Goal: Task Accomplishment & Management: Use online tool/utility

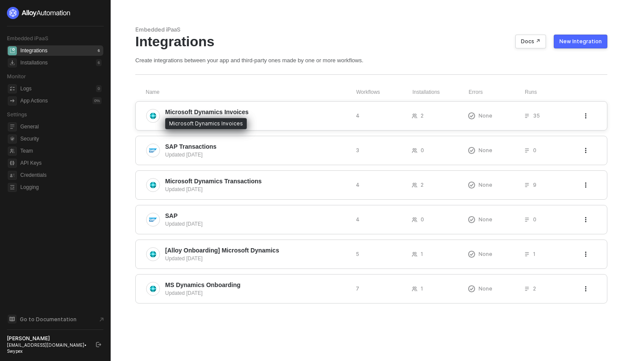
click at [195, 114] on span "Microsoft Dynamics Invoices" at bounding box center [206, 112] width 83 height 9
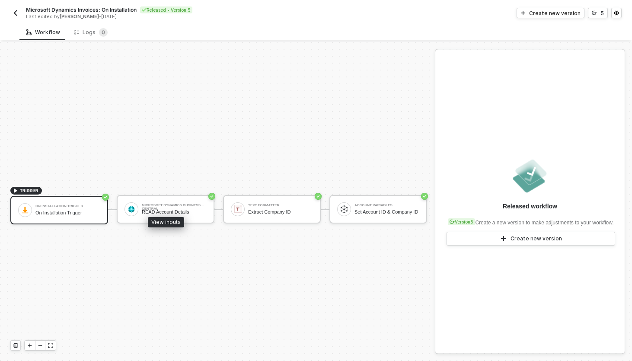
scroll to position [16, 0]
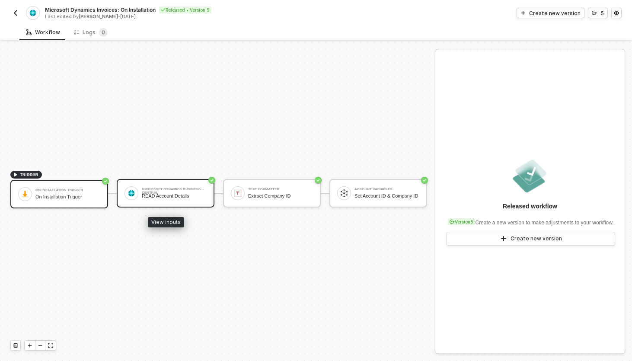
click at [182, 186] on div "Microsoft Dynamics Business Central READ Account Details" at bounding box center [174, 193] width 65 height 16
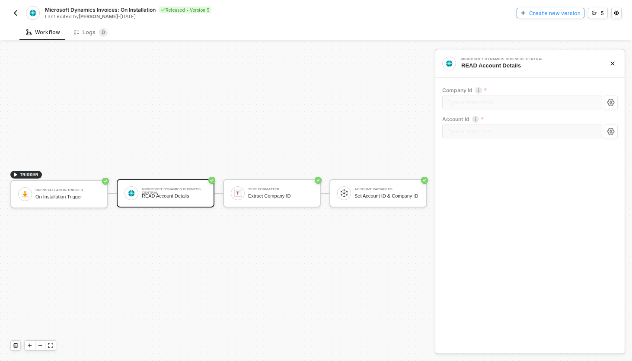
click at [550, 14] on div "Create new version" at bounding box center [554, 13] width 51 height 7
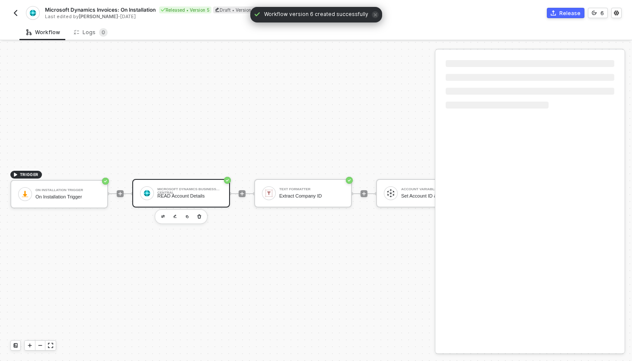
click at [188, 181] on div "Microsoft Dynamics Business Central READ Account Details" at bounding box center [181, 193] width 98 height 29
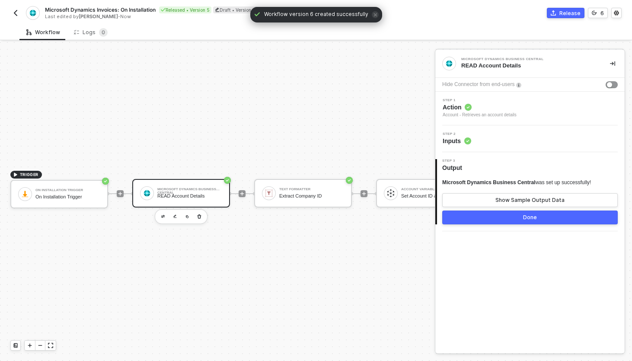
click at [495, 134] on div "Step 2 Inputs" at bounding box center [530, 138] width 187 height 13
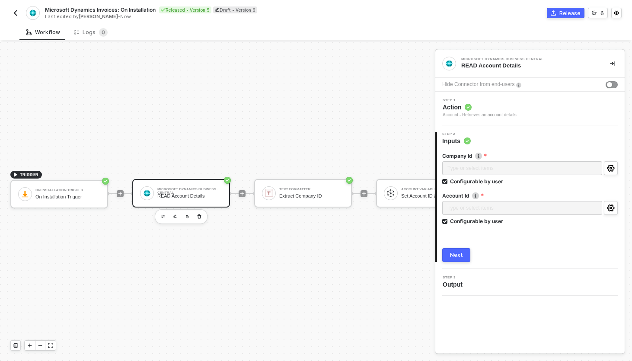
click at [13, 13] on img "button" at bounding box center [15, 13] width 7 height 7
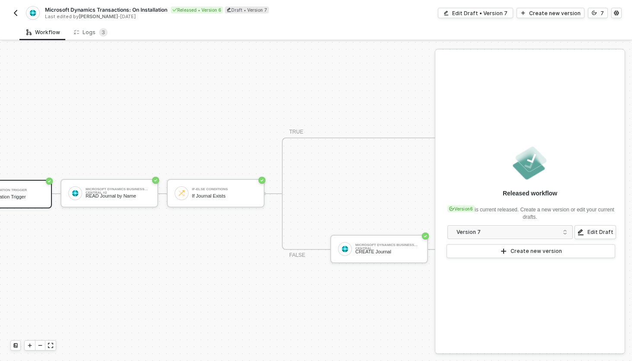
scroll to position [16, 0]
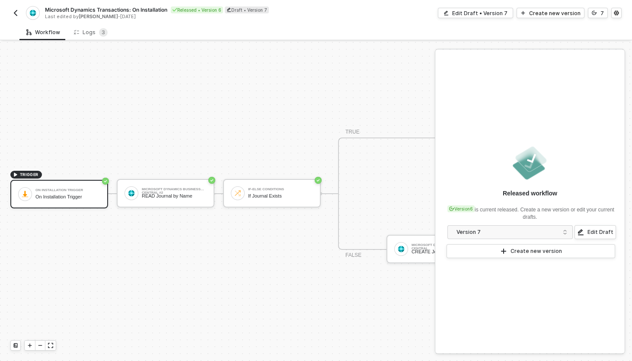
click at [18, 11] on img "button" at bounding box center [15, 13] width 7 height 7
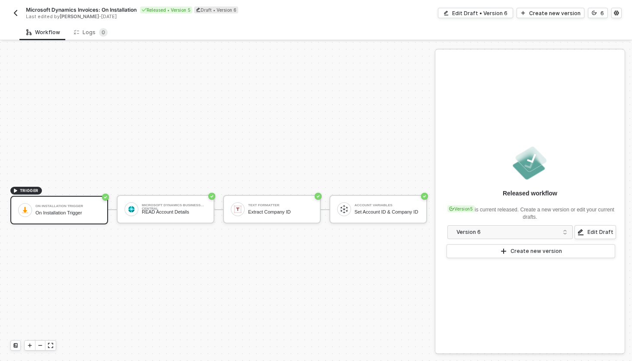
scroll to position [16, 0]
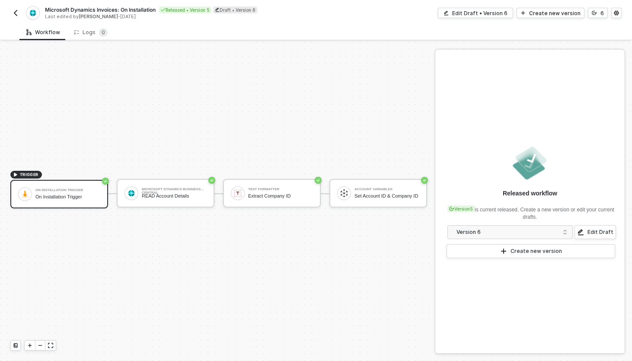
click at [16, 14] on img "button" at bounding box center [15, 13] width 7 height 7
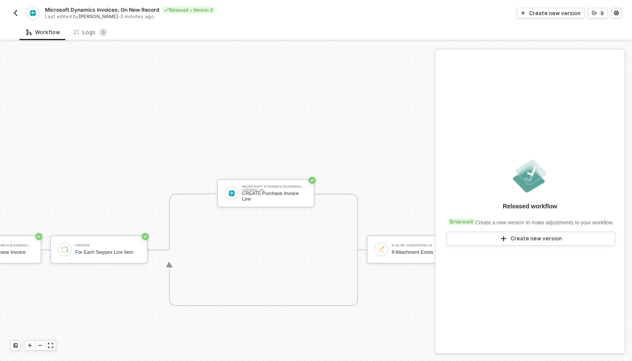
scroll to position [297, 912]
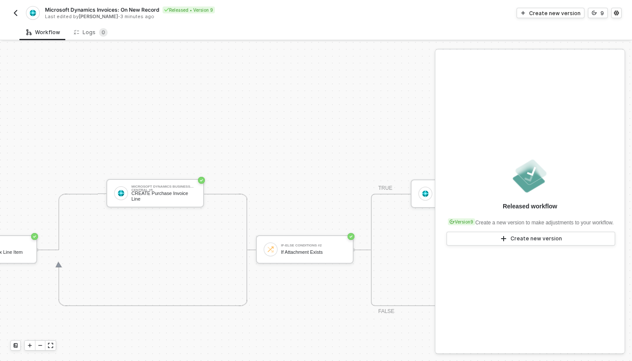
click at [17, 13] on img "button" at bounding box center [15, 13] width 7 height 7
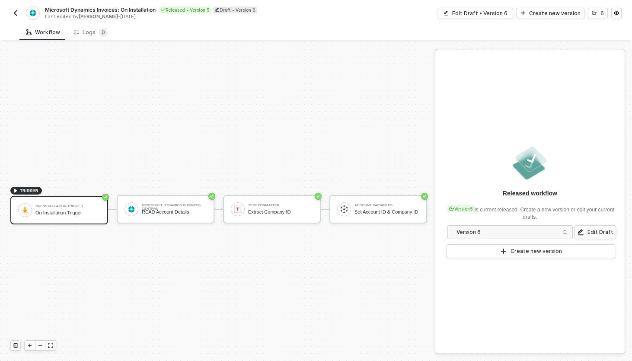
scroll to position [16, 0]
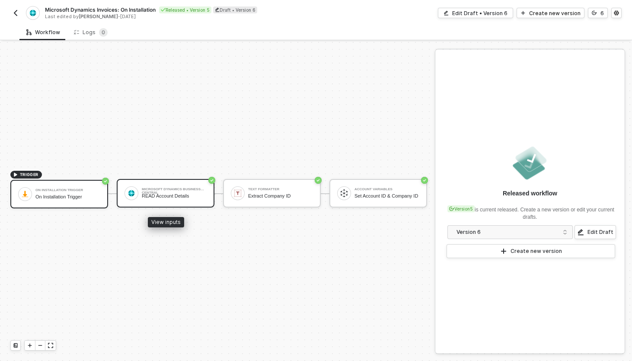
click at [178, 185] on div "Microsoft Dynamics Business Central READ Account Details" at bounding box center [174, 193] width 65 height 16
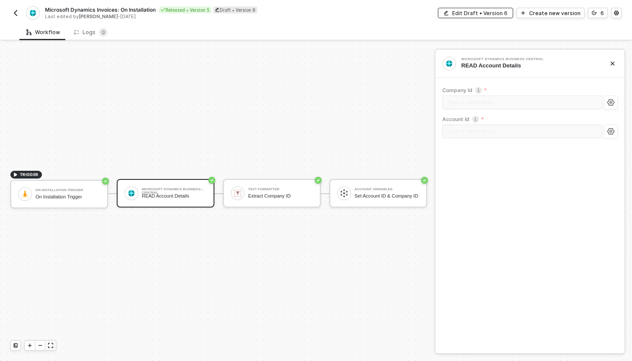
click at [472, 13] on div "Edit Draft • Version 6" at bounding box center [479, 13] width 55 height 7
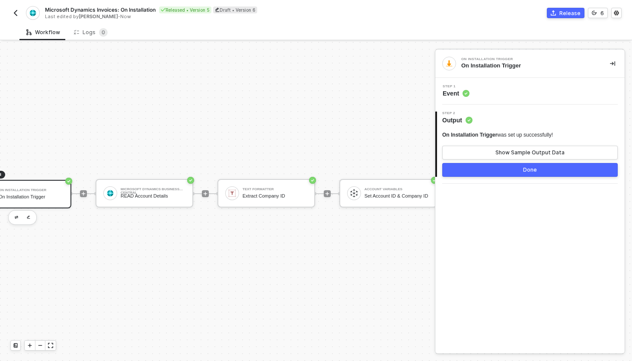
scroll to position [16, 0]
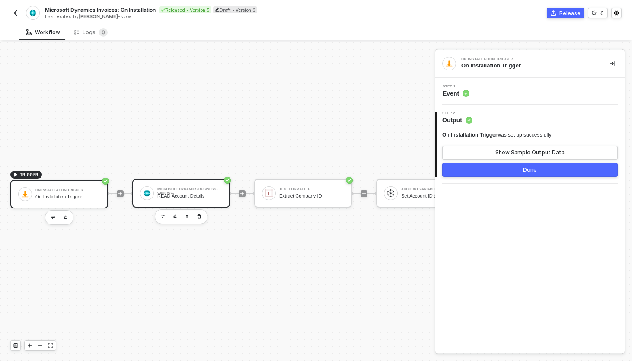
click at [190, 185] on div "Microsoft Dynamics Business Central READ Account Details" at bounding box center [189, 193] width 65 height 16
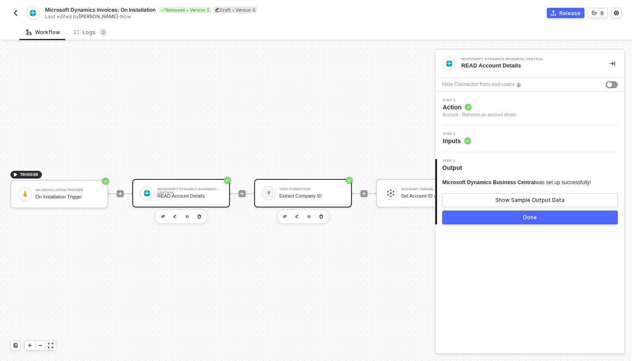
click at [285, 198] on div "Extract Company ID" at bounding box center [311, 196] width 65 height 6
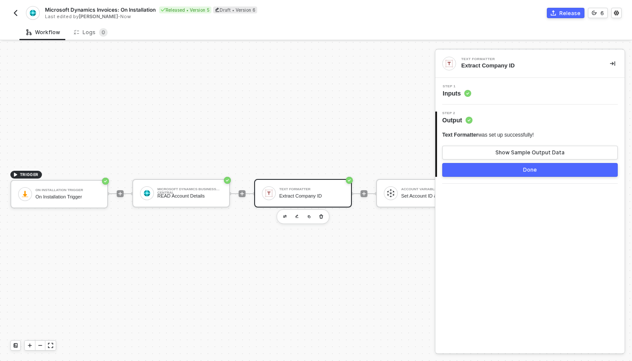
click at [479, 91] on div "Step 1 Inputs" at bounding box center [530, 91] width 187 height 13
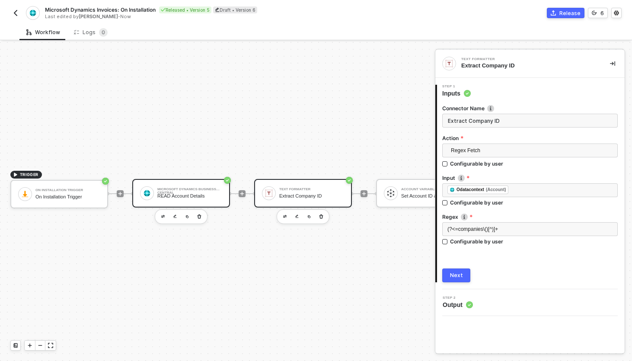
click at [186, 183] on div "Microsoft Dynamics Business Central READ Account Details" at bounding box center [181, 193] width 98 height 29
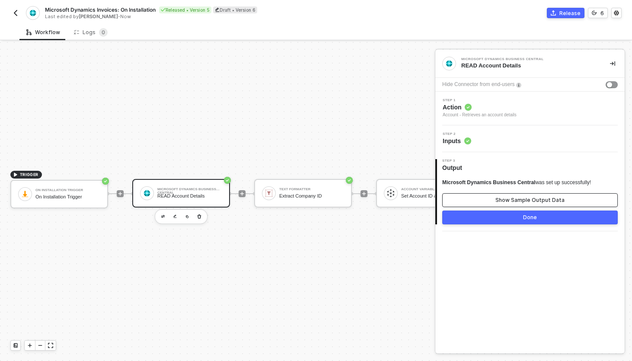
click at [486, 197] on button "Show Sample Output Data" at bounding box center [529, 200] width 175 height 14
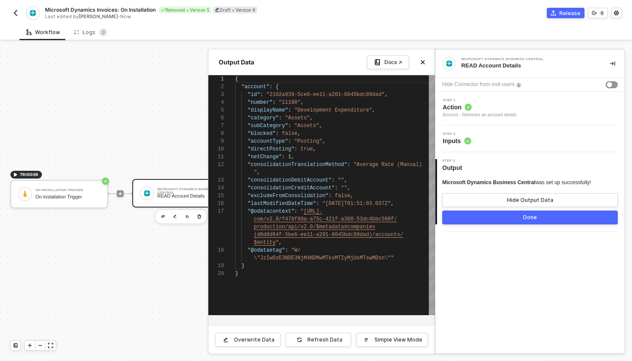
scroll to position [78, 0]
click at [423, 64] on icon "icon-close" at bounding box center [422, 62] width 5 height 5
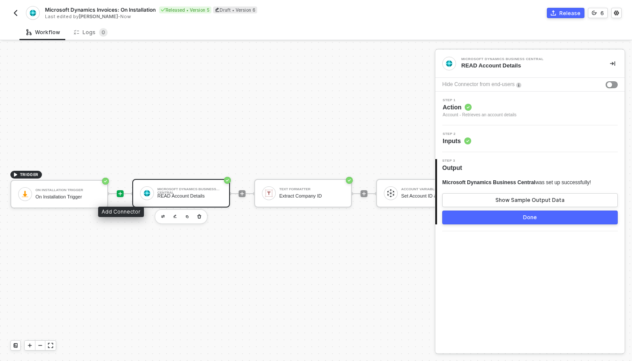
click at [118, 195] on icon "icon-play" at bounding box center [120, 193] width 5 height 5
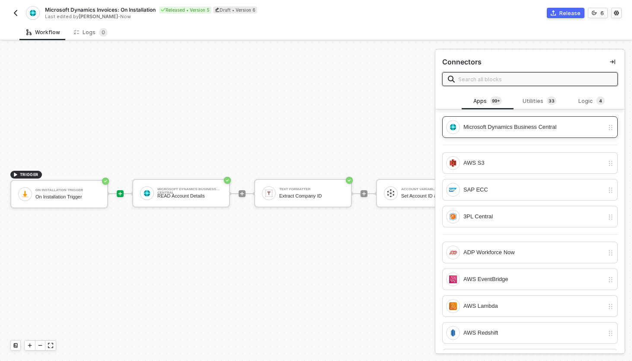
click at [500, 125] on div "Microsoft Dynamics Business Central" at bounding box center [533, 127] width 140 height 10
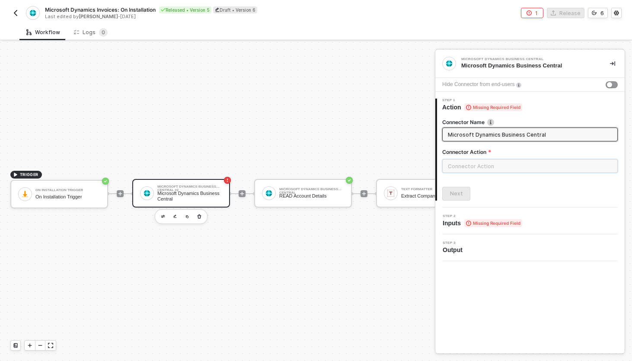
click at [491, 167] on input "text" at bounding box center [529, 166] width 175 height 14
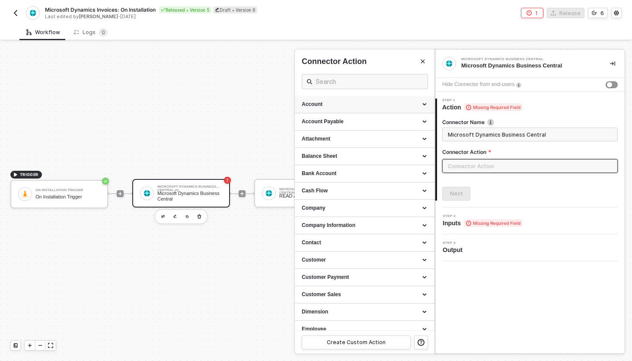
click at [427, 106] on div "Account" at bounding box center [365, 104] width 126 height 7
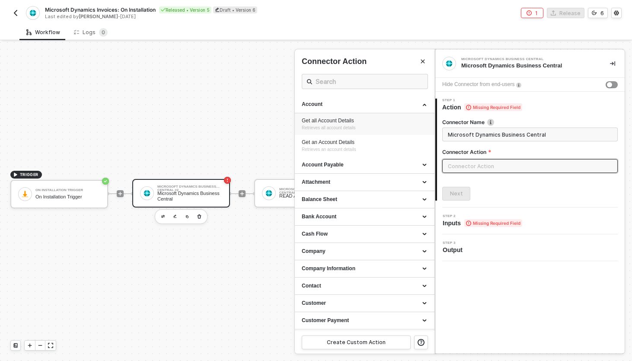
click at [350, 123] on div "Get all Account Details" at bounding box center [365, 120] width 126 height 7
type input "Retrieves all account details"
type input "Account - Get all Account Details"
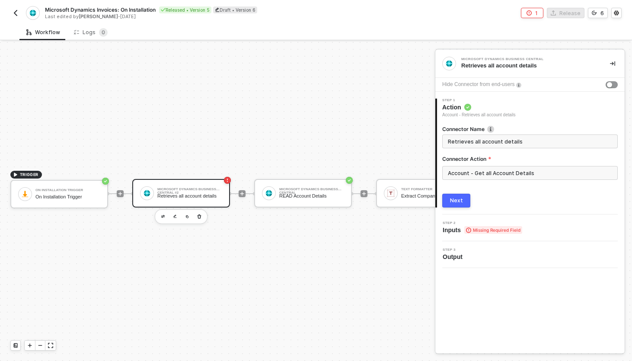
click at [455, 200] on div "Next" at bounding box center [456, 200] width 13 height 7
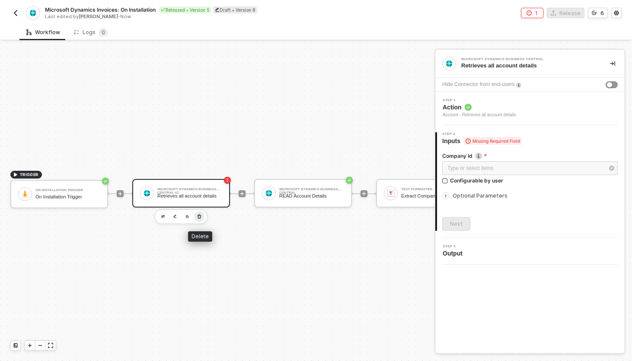
click at [200, 217] on icon "button" at bounding box center [199, 216] width 5 height 7
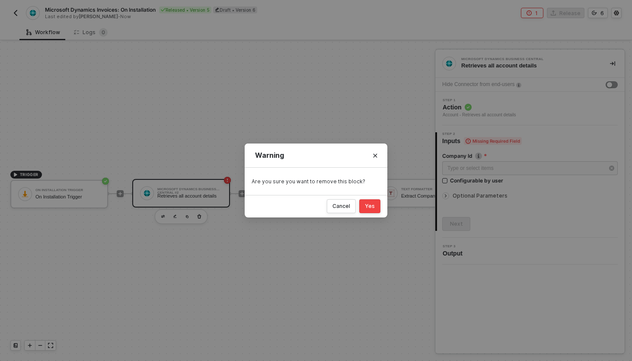
click at [373, 209] on div "Yes" at bounding box center [370, 206] width 10 height 7
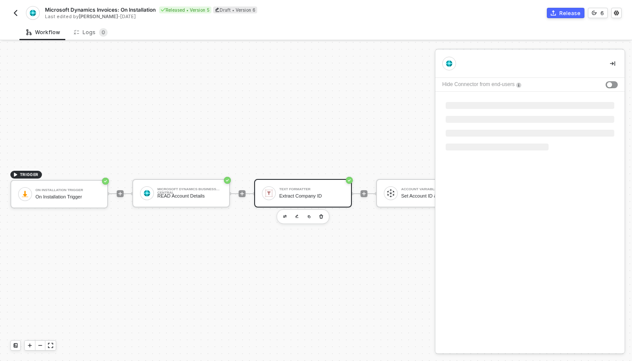
click at [288, 195] on div "Extract Company ID" at bounding box center [311, 196] width 65 height 6
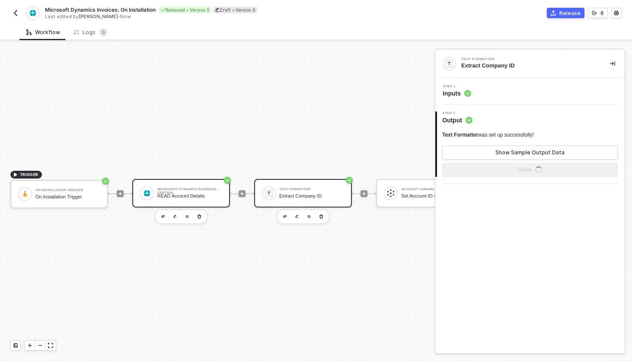
click at [217, 191] on div "Microsoft Dynamics Business Central" at bounding box center [189, 189] width 65 height 3
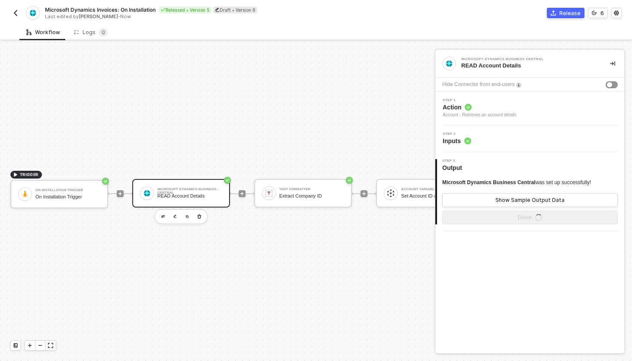
click at [512, 140] on div "Step 2 Inputs" at bounding box center [530, 138] width 187 height 13
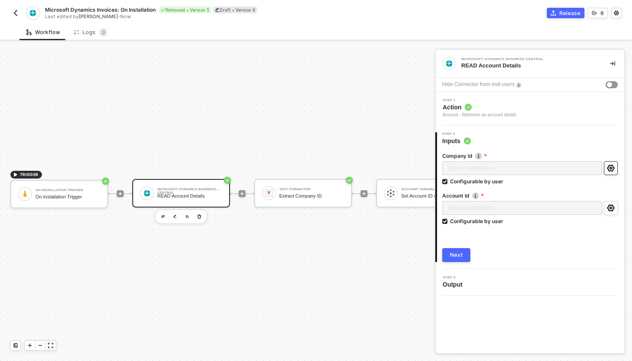
click at [612, 169] on icon "icon-settings" at bounding box center [610, 168] width 7 height 7
click at [163, 214] on button "button" at bounding box center [163, 216] width 10 height 10
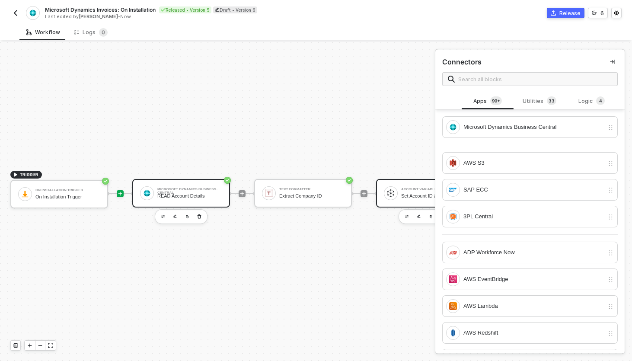
click at [415, 193] on div "Set Account ID & Company ID" at bounding box center [433, 196] width 65 height 6
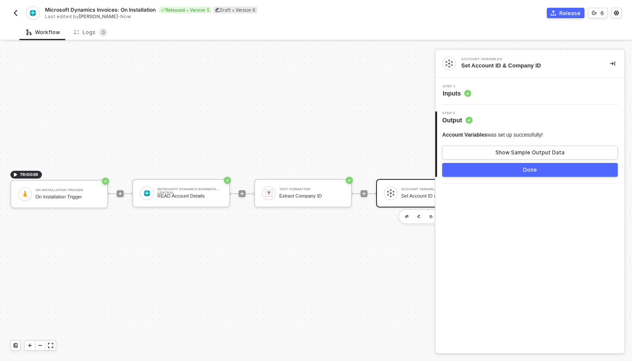
click at [505, 91] on div "Step 1 Inputs" at bounding box center [530, 91] width 187 height 13
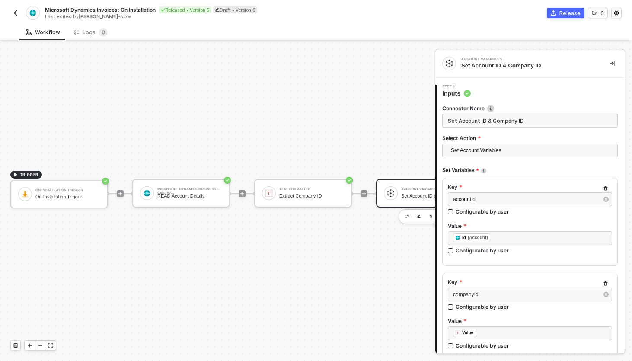
click at [19, 12] on button "button" at bounding box center [15, 13] width 10 height 10
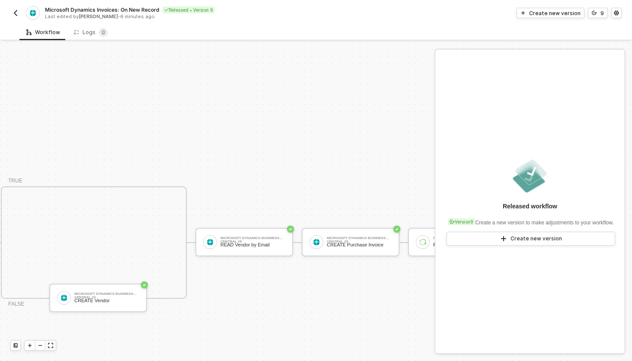
scroll to position [304, 461]
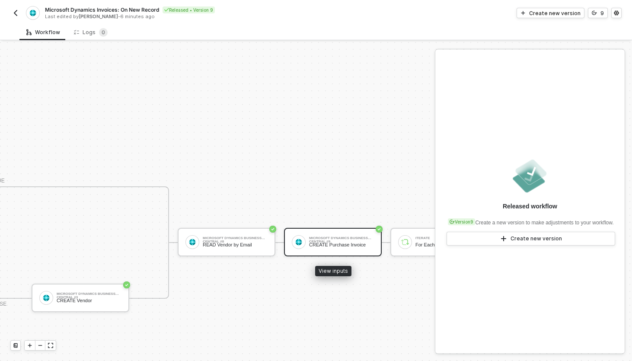
click at [345, 245] on div "CREATE Purchase Invoice" at bounding box center [341, 245] width 65 height 6
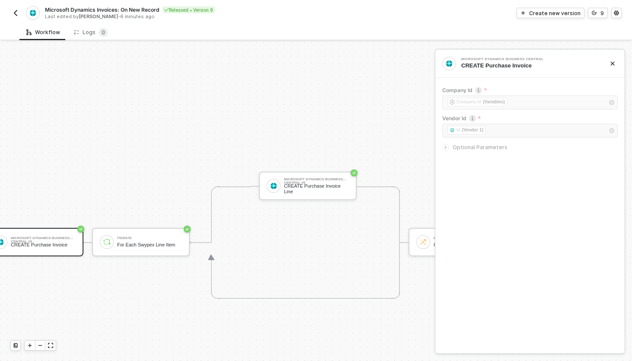
scroll to position [304, 780]
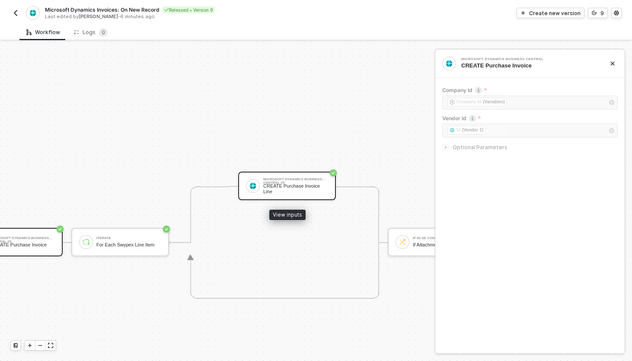
click at [313, 184] on div "CREATE Purchase Invoice Line" at bounding box center [295, 188] width 65 height 11
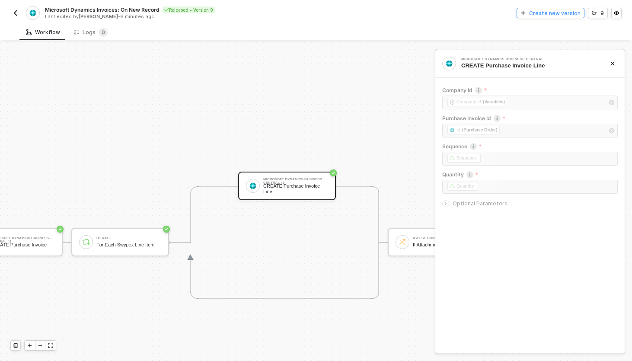
click at [547, 11] on div "Create new version" at bounding box center [554, 13] width 51 height 7
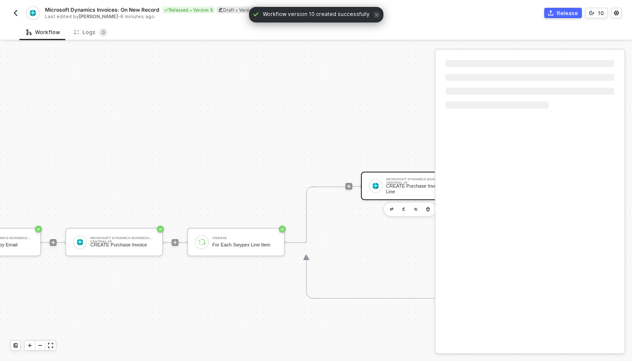
click at [389, 171] on div "Microsoft Dynamics Business Central #5 CREATE Purchase Invoice Line" at bounding box center [417, 186] width 113 height 112
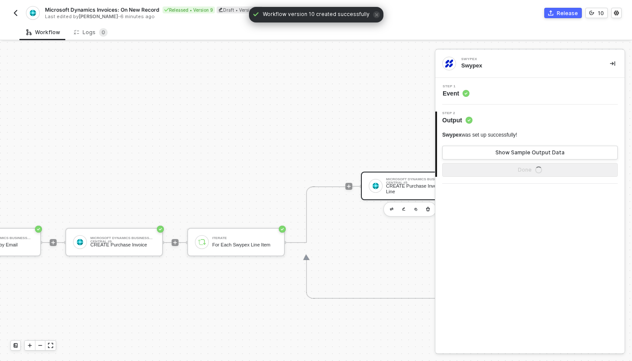
click at [390, 180] on div "Microsoft Dynamics Business Central #5" at bounding box center [418, 179] width 65 height 3
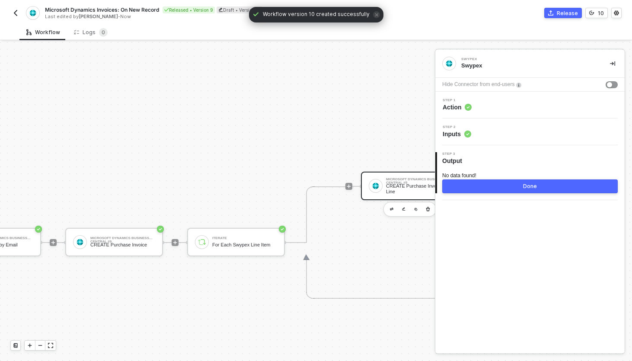
click at [497, 136] on div "Step 2 Inputs" at bounding box center [530, 131] width 187 height 13
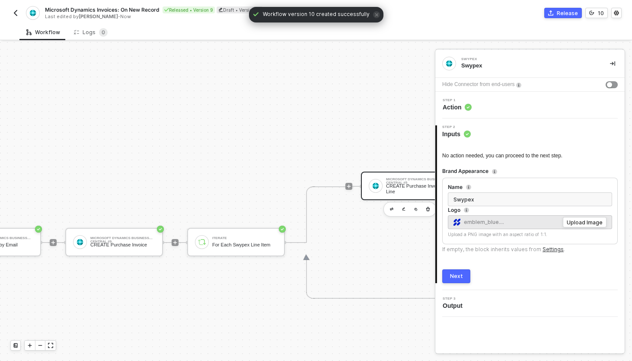
click at [413, 189] on div "CREATE Purchase Invoice Line" at bounding box center [418, 188] width 65 height 11
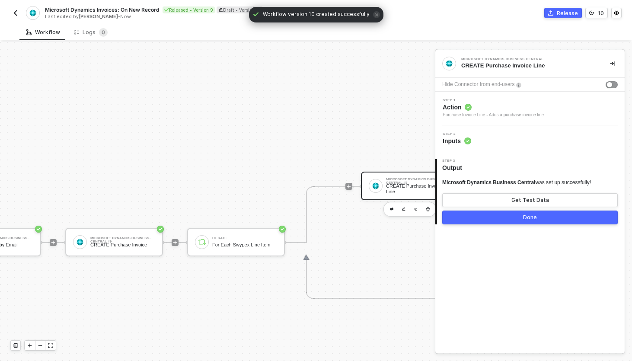
click at [493, 132] on div "Step 2 Inputs" at bounding box center [530, 138] width 187 height 13
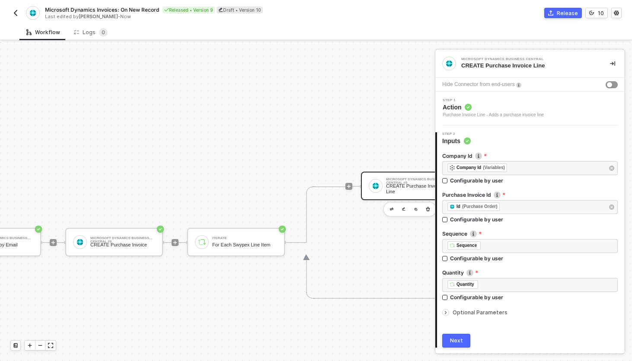
scroll to position [28, 0]
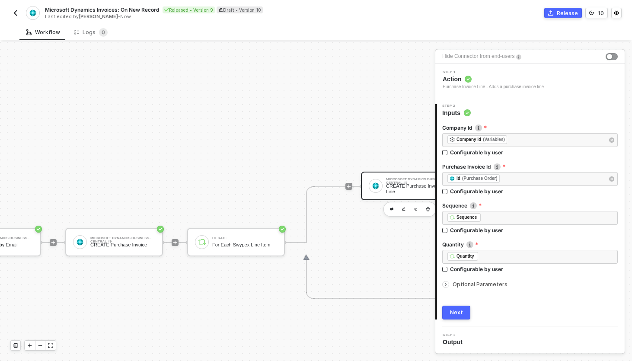
click at [465, 286] on span "Optional Parameters" at bounding box center [479, 284] width 55 height 6
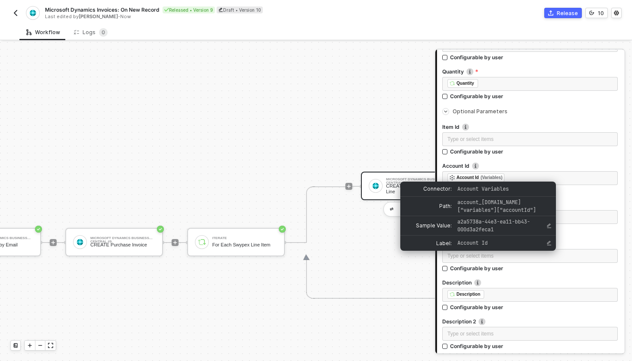
scroll to position [203, 0]
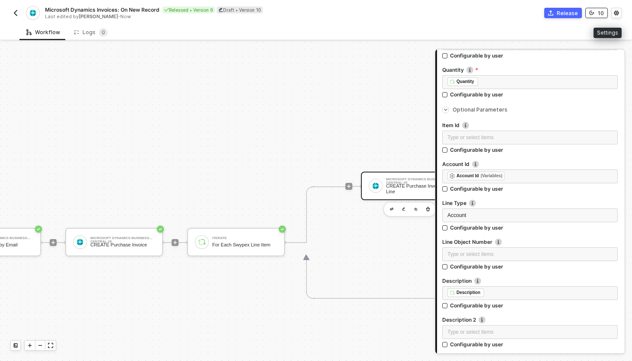
click at [598, 16] on div "10" at bounding box center [601, 13] width 6 height 7
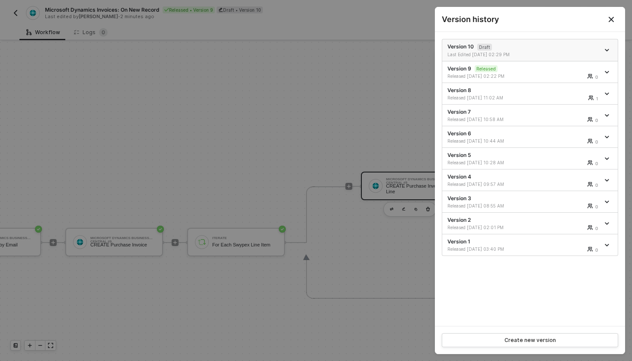
click at [608, 50] on icon "icon-arrow-down" at bounding box center [606, 50] width 4 height 4
click at [555, 96] on div "Delete" at bounding box center [577, 98] width 54 height 8
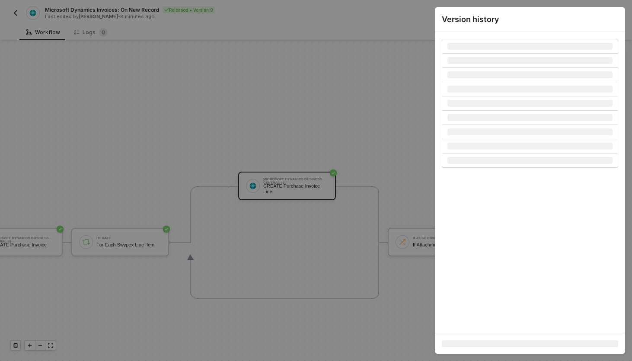
click at [280, 97] on div at bounding box center [316, 180] width 632 height 361
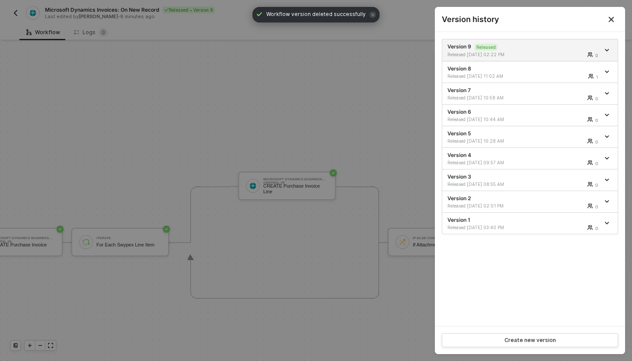
click at [612, 17] on icon "Close" at bounding box center [610, 19] width 5 height 5
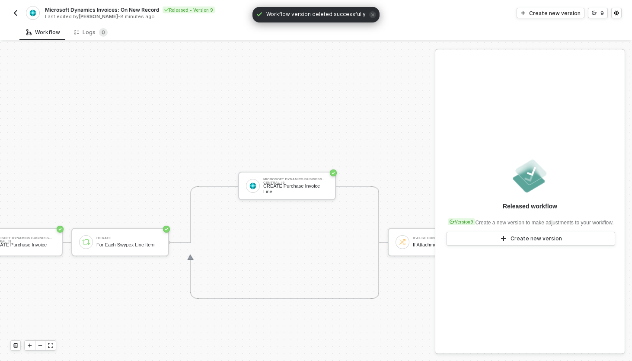
click at [16, 9] on button "button" at bounding box center [15, 13] width 10 height 10
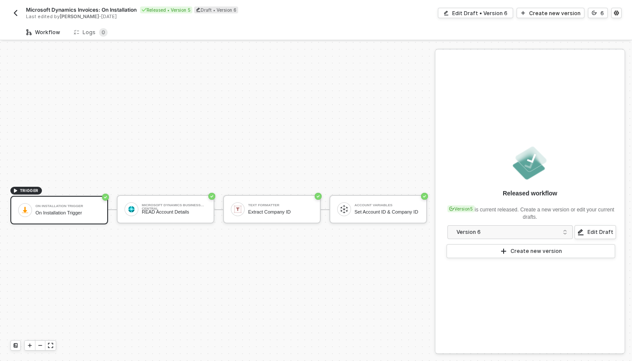
scroll to position [16, 0]
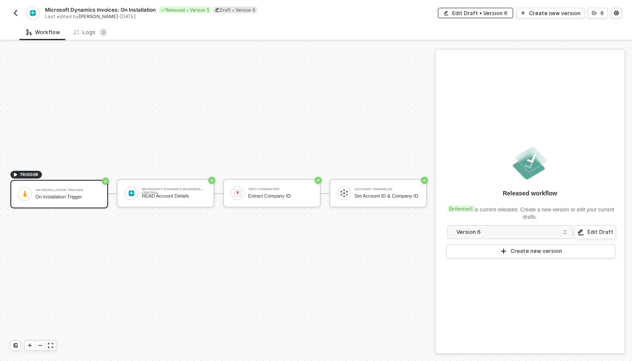
click at [506, 11] on div "Edit Draft • Version 6" at bounding box center [479, 13] width 55 height 7
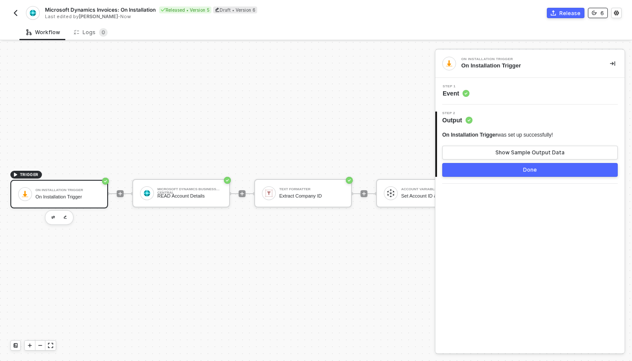
click at [598, 14] on button "6" at bounding box center [598, 13] width 20 height 10
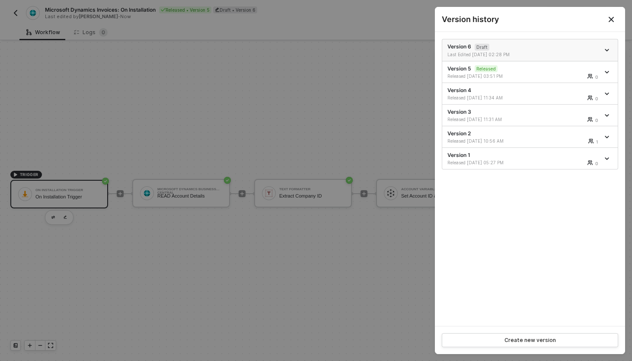
click at [608, 48] on icon "icon-arrow-down" at bounding box center [606, 50] width 4 height 4
click at [558, 96] on div "Delete" at bounding box center [577, 98] width 54 height 8
click at [611, 17] on icon "Close" at bounding box center [610, 19] width 7 height 7
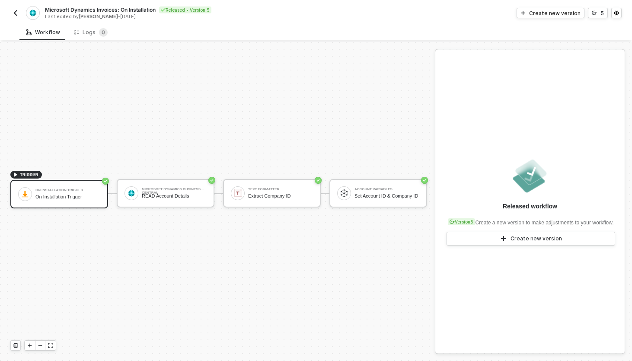
click at [16, 13] on img "button" at bounding box center [15, 13] width 7 height 7
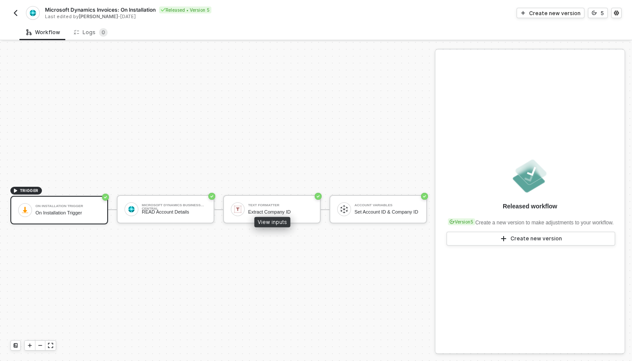
scroll to position [16, 0]
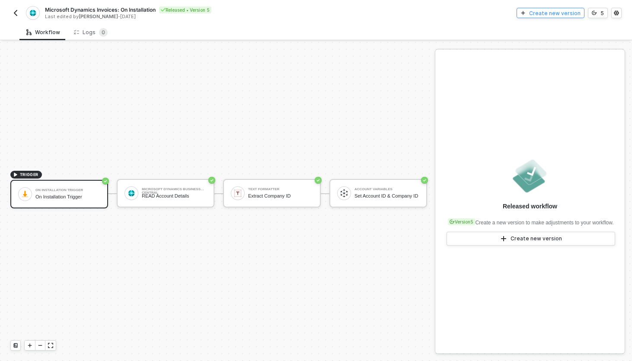
click at [547, 12] on div "Create new version" at bounding box center [554, 13] width 51 height 7
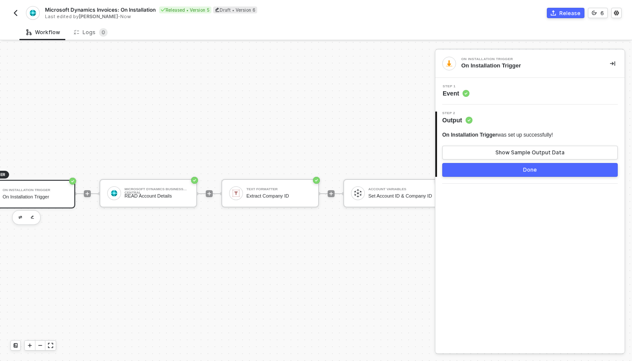
scroll to position [16, 0]
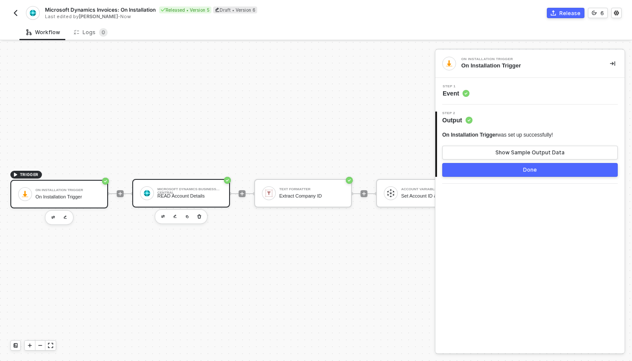
click at [197, 190] on div "Microsoft Dynamics Business Central" at bounding box center [189, 189] width 65 height 3
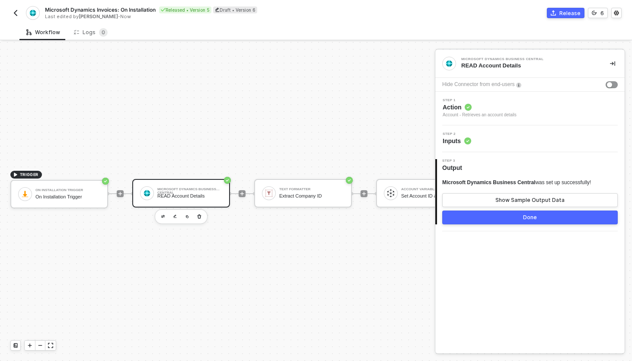
click at [515, 120] on div "Step 1 Action Account - Retrieves an account details" at bounding box center [529, 109] width 189 height 34
click at [515, 142] on div "Step 2 Inputs" at bounding box center [530, 138] width 187 height 13
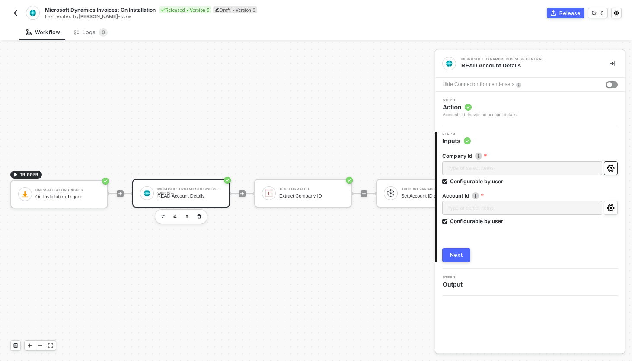
click at [607, 162] on button "button" at bounding box center [611, 168] width 14 height 14
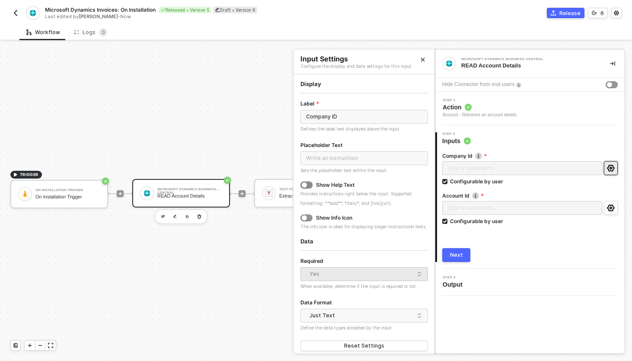
click at [308, 183] on button "button" at bounding box center [306, 184] width 12 height 7
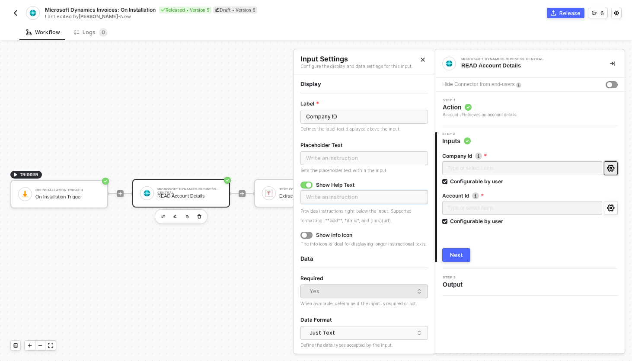
click at [344, 197] on input "text" at bounding box center [363, 197] width 127 height 14
type input "Choose the Company in [GEOGRAPHIC_DATA] where you want to post new invoices"
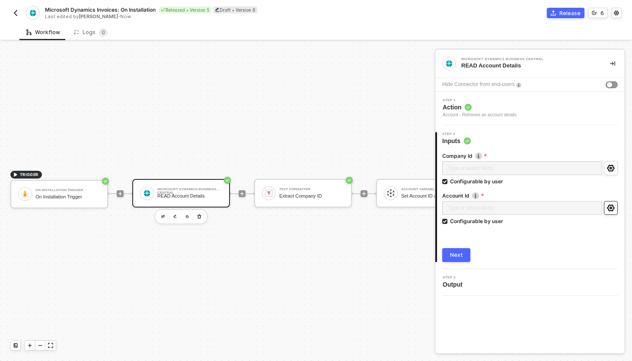
click at [614, 210] on icon "icon-settings" at bounding box center [611, 207] width 8 height 7
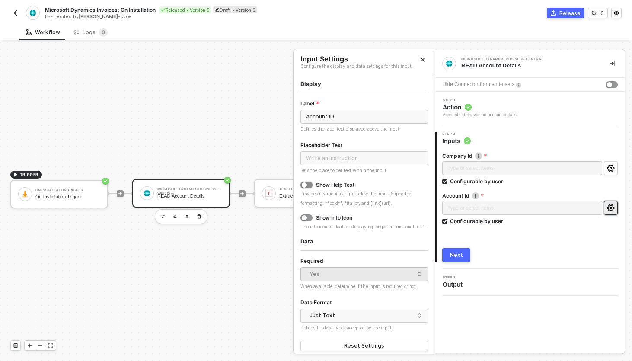
click at [308, 186] on button "button" at bounding box center [306, 184] width 12 height 7
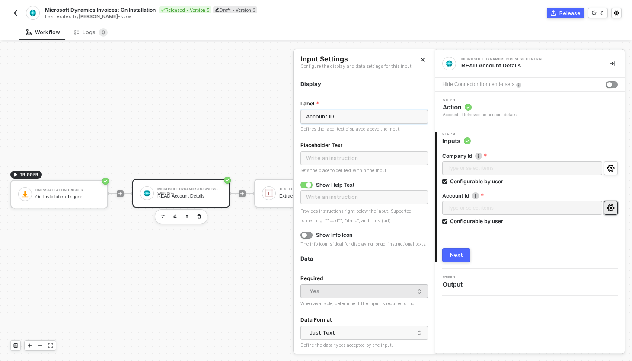
click at [359, 117] on input "Account ID" at bounding box center [363, 117] width 127 height 14
type input "Account"
click at [336, 201] on input "text" at bounding box center [363, 197] width 127 height 14
click at [332, 197] on input "Choose the Account in Business Central that will" at bounding box center [363, 197] width 127 height 14
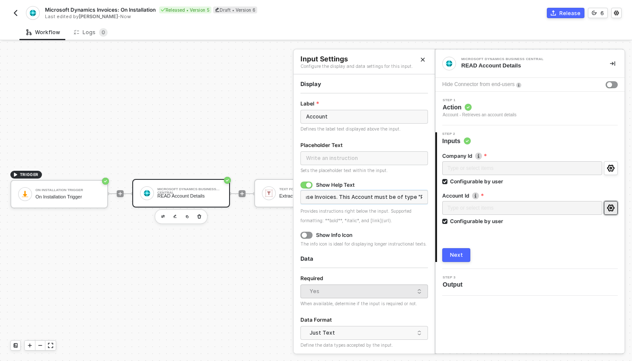
type input "Choose the G/L Account in Business Central that will be associated with all Pur…"
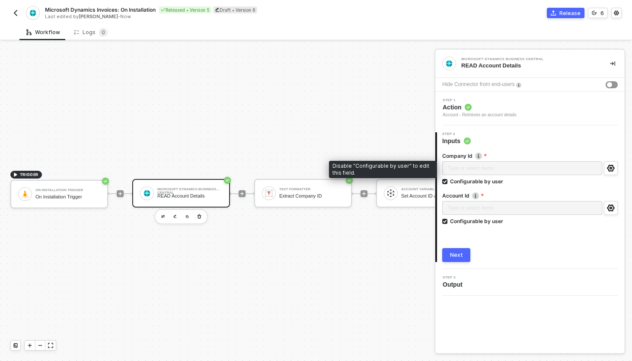
click at [534, 169] on div "Type or select items ﻿" at bounding box center [522, 169] width 160 height 16
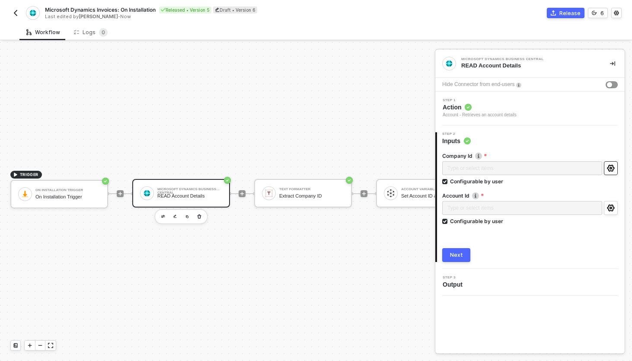
click at [615, 168] on button "button" at bounding box center [611, 168] width 14 height 14
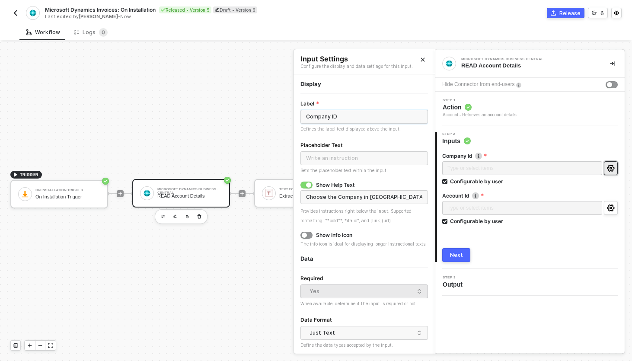
click at [393, 120] on input "Company ID" at bounding box center [363, 117] width 127 height 14
type input "Company"
click at [368, 195] on input "Choose the Company in Business Central where you want to post new invoices" at bounding box center [363, 197] width 127 height 14
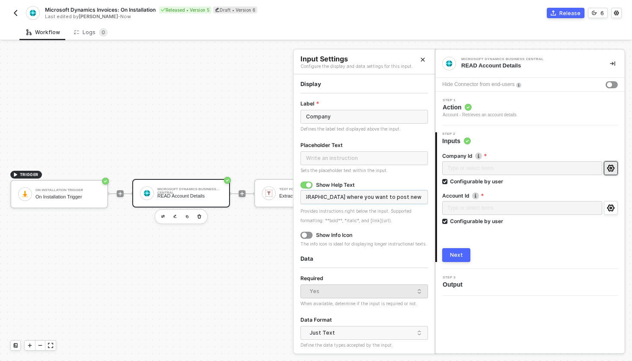
click at [411, 199] on input "Choose the Company in Business Central where you want to post new invoices" at bounding box center [363, 197] width 127 height 14
type input "Choose the Company in Business Central where you want to post new Purchase Invo…"
click at [521, 232] on div "Company Id Type or select items ﻿ Configurable by user Account Id Type or selec…" at bounding box center [529, 203] width 175 height 117
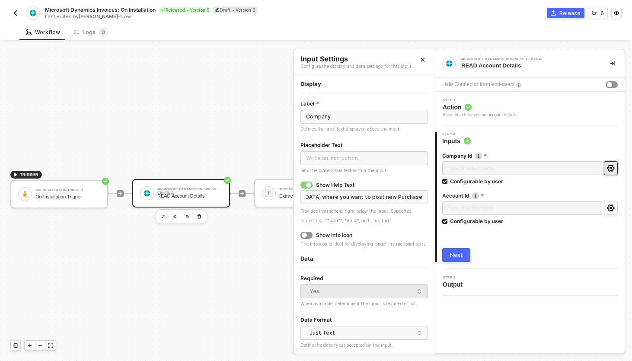
scroll to position [0, 0]
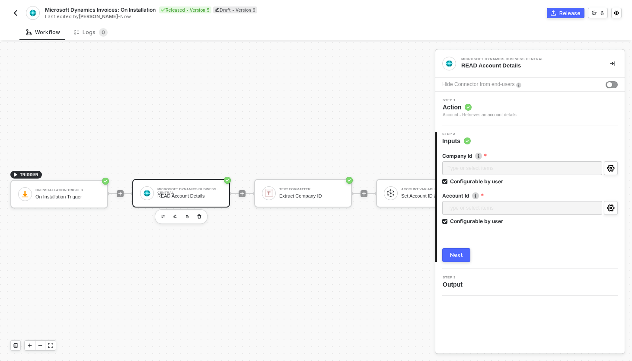
click at [447, 255] on button "Next" at bounding box center [456, 255] width 28 height 14
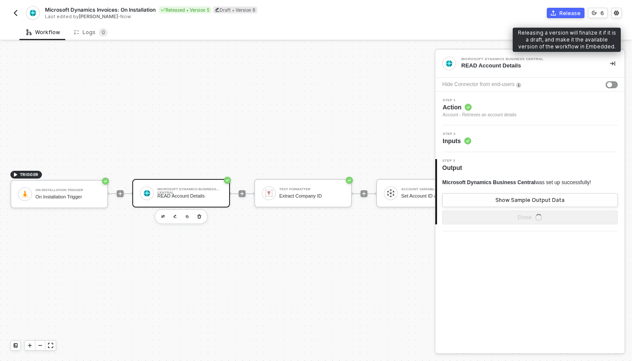
click at [564, 11] on div "Release" at bounding box center [569, 13] width 21 height 7
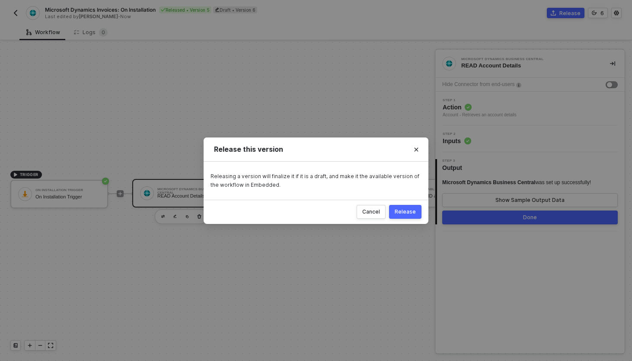
click at [410, 204] on div "Cancel Release" at bounding box center [315, 212] width 225 height 24
click at [407, 214] on div "Release" at bounding box center [404, 211] width 21 height 7
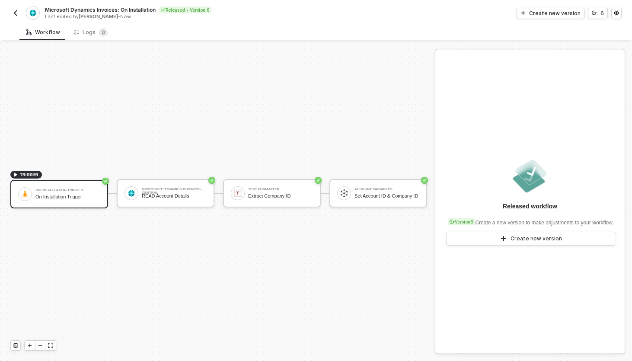
click at [20, 9] on button "button" at bounding box center [15, 13] width 10 height 10
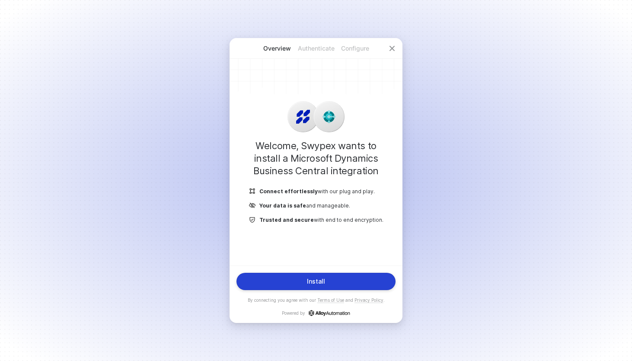
click at [296, 282] on button "Install" at bounding box center [315, 281] width 159 height 17
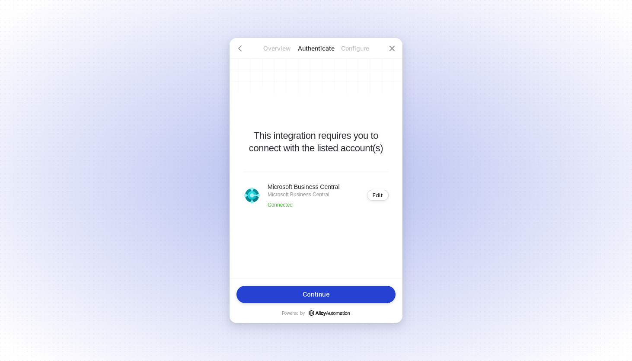
click at [300, 290] on button "Continue" at bounding box center [315, 294] width 159 height 17
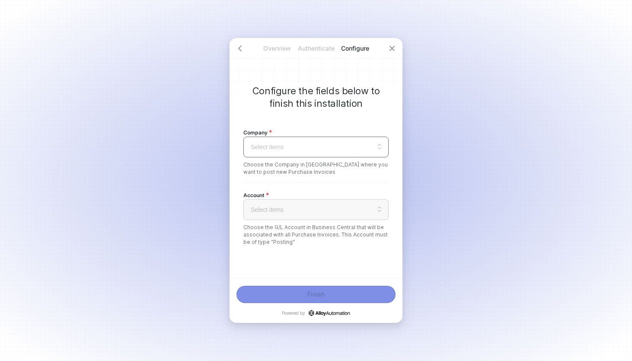
click at [338, 141] on input "search" at bounding box center [315, 147] width 135 height 20
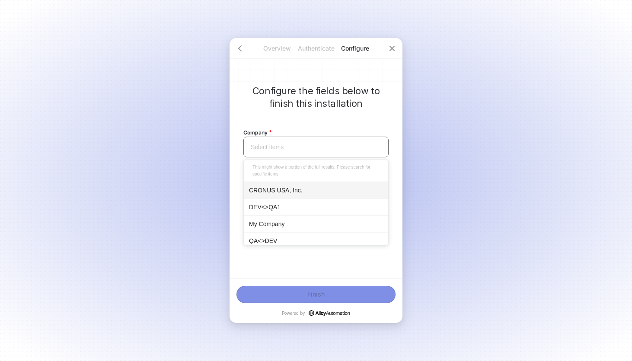
click at [338, 141] on input "search" at bounding box center [315, 147] width 135 height 20
click at [351, 115] on div "Company Select items This might show a portion of the full results. Please sear…" at bounding box center [315, 181] width 145 height 143
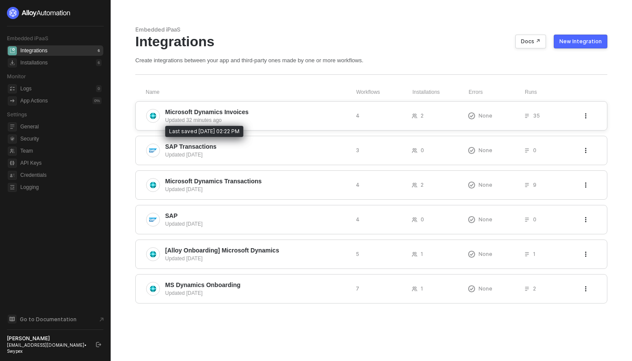
click at [231, 117] on div "Updated 32 minutes ago" at bounding box center [257, 120] width 184 height 8
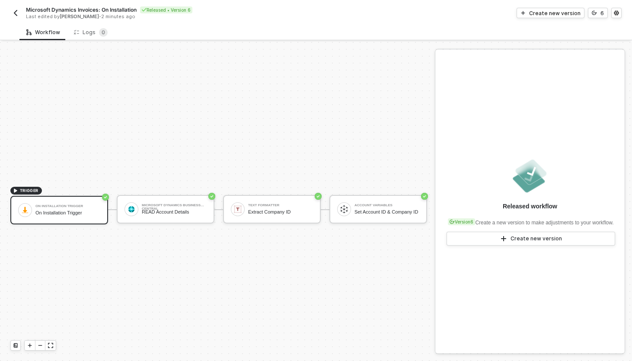
scroll to position [16, 0]
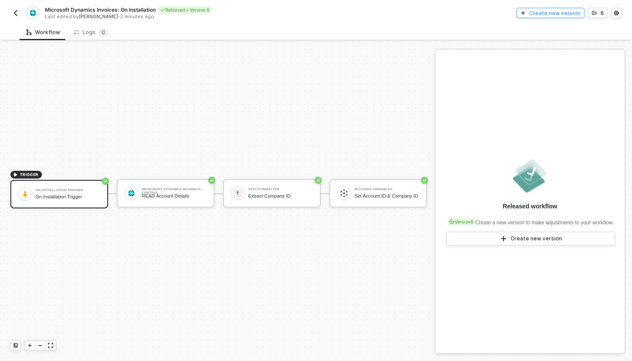
click at [531, 11] on button "Create new version" at bounding box center [550, 13] width 68 height 10
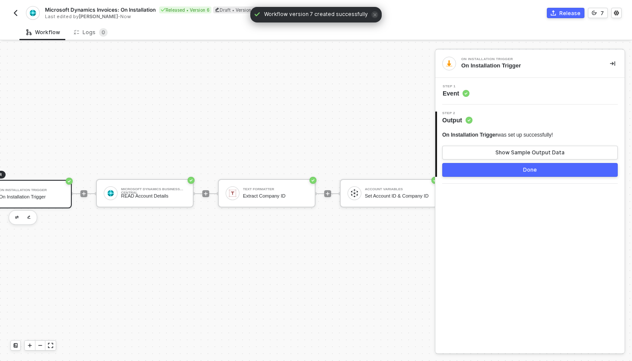
scroll to position [16, 56]
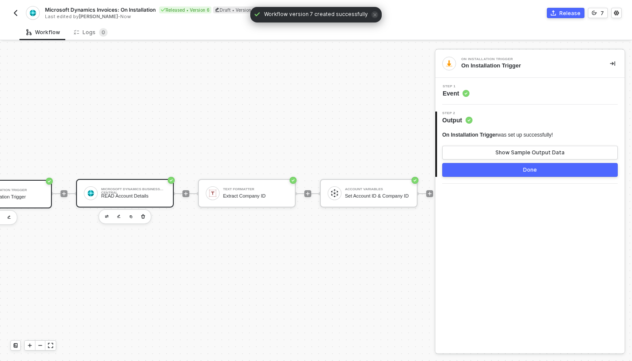
click at [130, 188] on div "Microsoft Dynamics Business Central" at bounding box center [133, 189] width 65 height 3
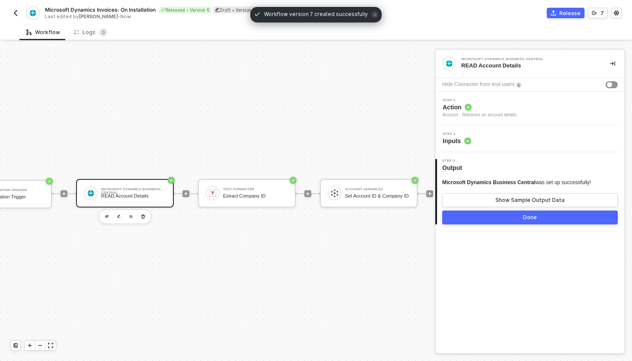
click at [520, 136] on div "Step 2 Inputs" at bounding box center [530, 138] width 187 height 13
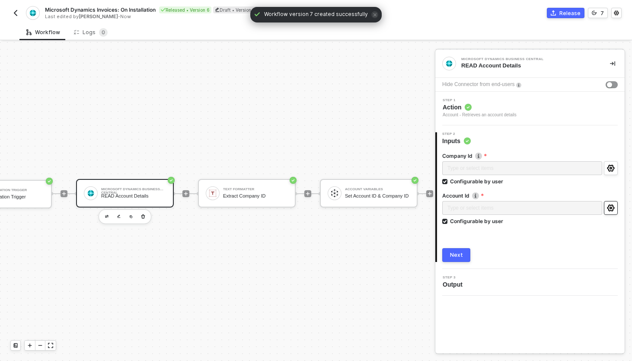
click at [610, 206] on icon "icon-settings" at bounding box center [610, 207] width 7 height 7
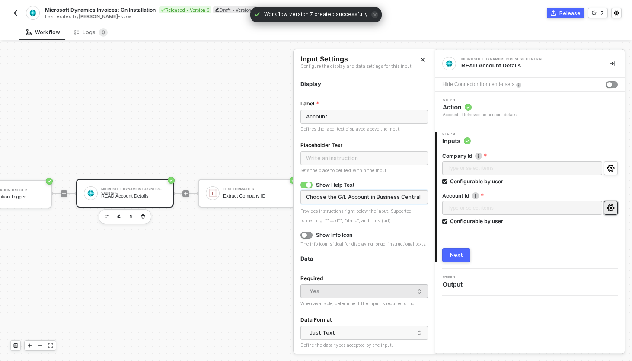
click at [385, 201] on input "Choose the G/L Account in Business Central that will be associated with all Pur…" at bounding box center [363, 197] width 127 height 14
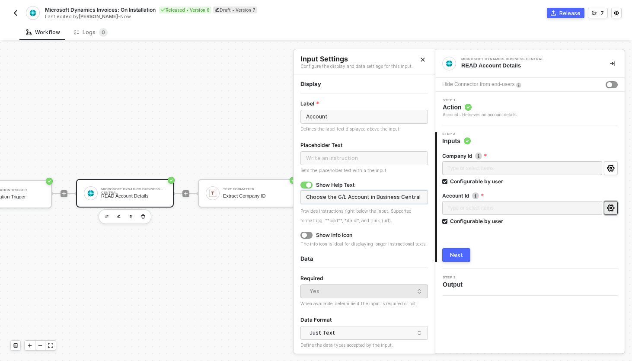
click at [383, 196] on input "Choose the G/L Account in Business Central that will be associated with all Pur…" at bounding box center [363, 197] width 127 height 14
click at [347, 198] on input "Choose the G/L Account in Business Central that will be associated with all Pur…" at bounding box center [363, 197] width 127 height 14
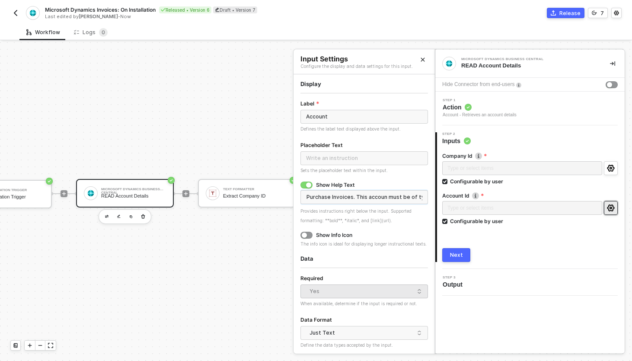
type input "Choose the G/L Account in Business Central that will be associated with all Pur…"
click at [453, 255] on div "Next" at bounding box center [456, 254] width 13 height 7
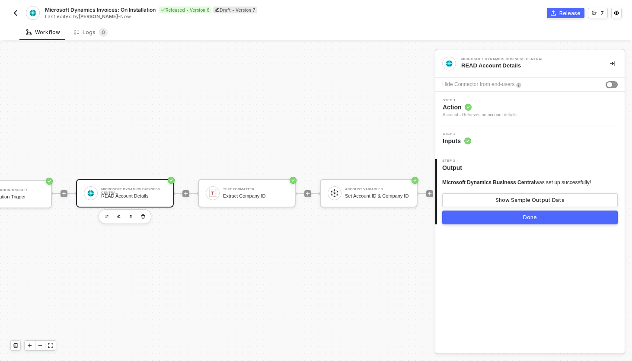
click at [510, 221] on button "Done" at bounding box center [529, 217] width 175 height 14
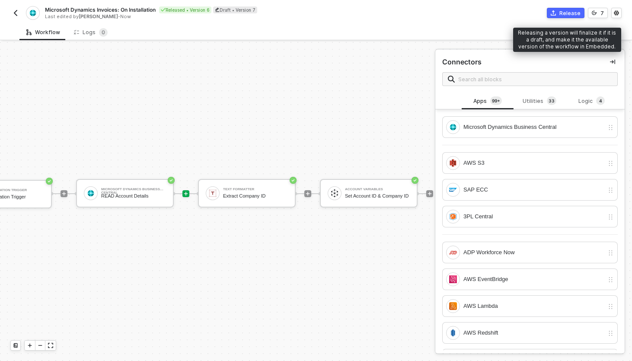
click at [563, 13] on div "Release" at bounding box center [569, 13] width 21 height 7
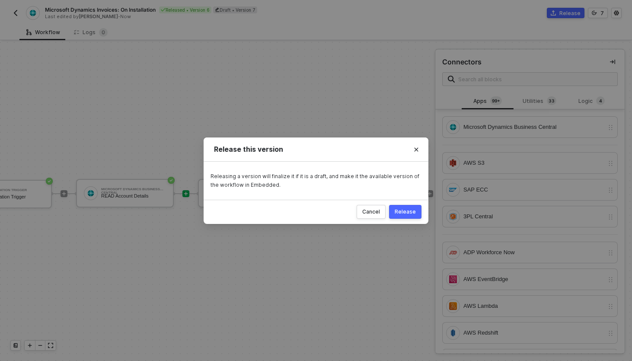
click at [408, 213] on div "Release" at bounding box center [404, 211] width 21 height 7
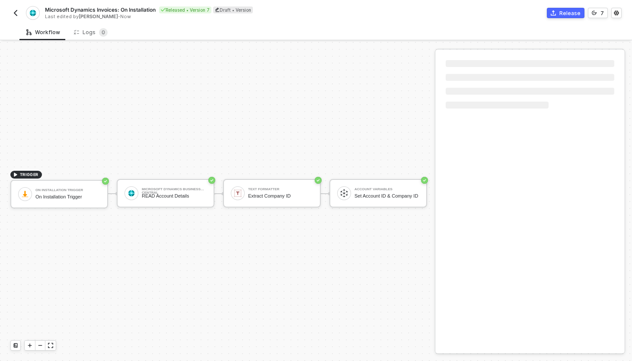
scroll to position [16, 0]
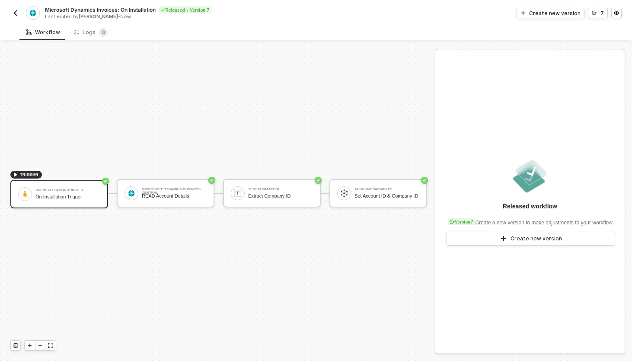
click at [13, 15] on img "button" at bounding box center [15, 13] width 7 height 7
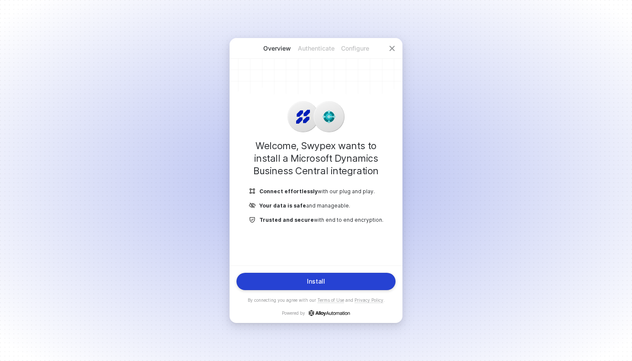
click at [307, 280] on button "Install" at bounding box center [315, 281] width 159 height 17
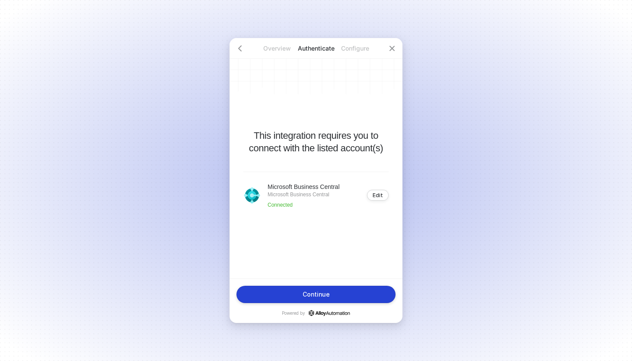
click at [312, 295] on div "Continue" at bounding box center [315, 294] width 27 height 7
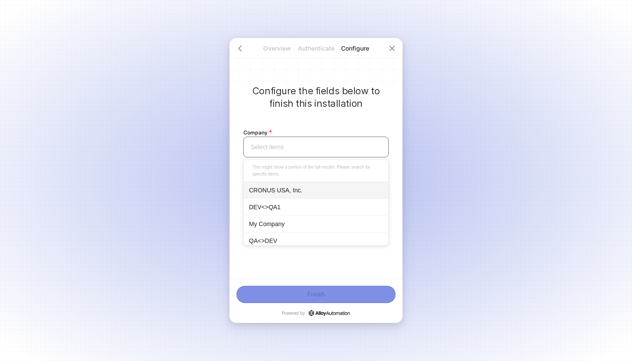
click at [292, 153] on input "search" at bounding box center [315, 147] width 135 height 20
click at [315, 125] on div "Company Select items This might show a portion of the full results. Please sear…" at bounding box center [315, 151] width 145 height 62
